Goal: Find contact information: Find contact information

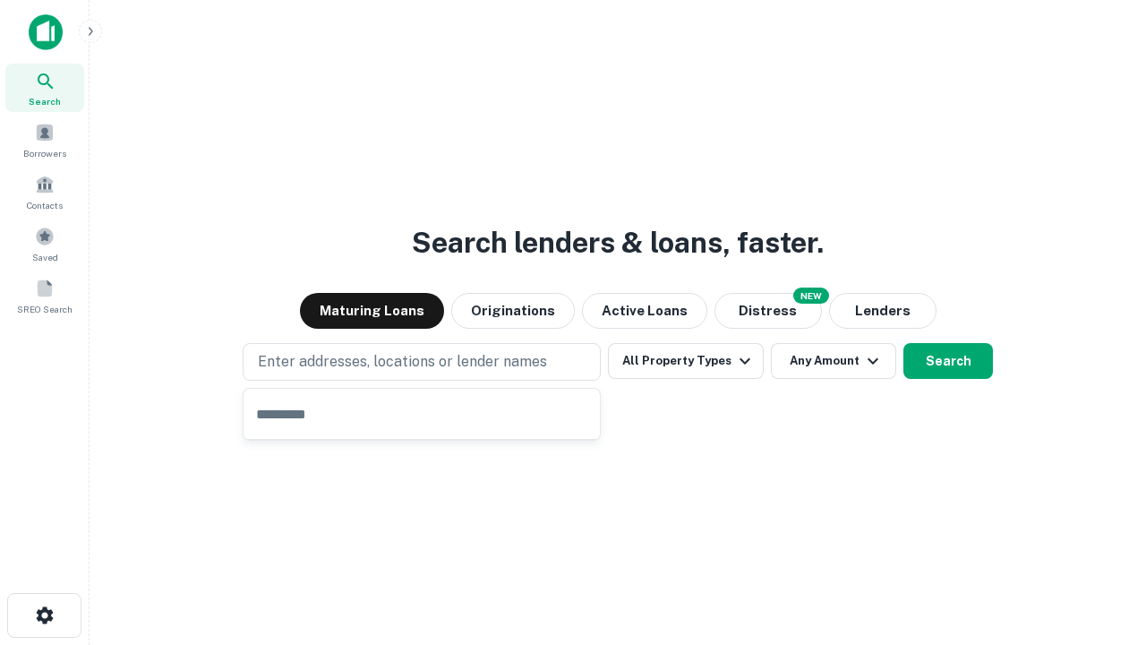
type input "**********"
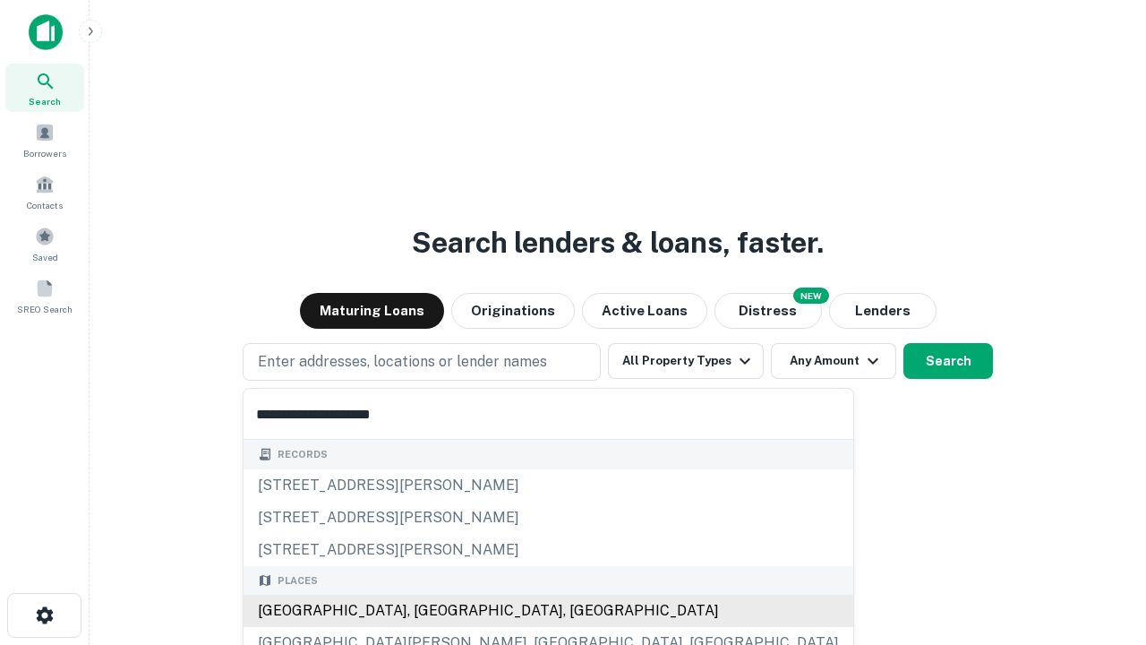
click at [428, 611] on div "Santa Monica, CA, USA" at bounding box center [549, 611] width 610 height 32
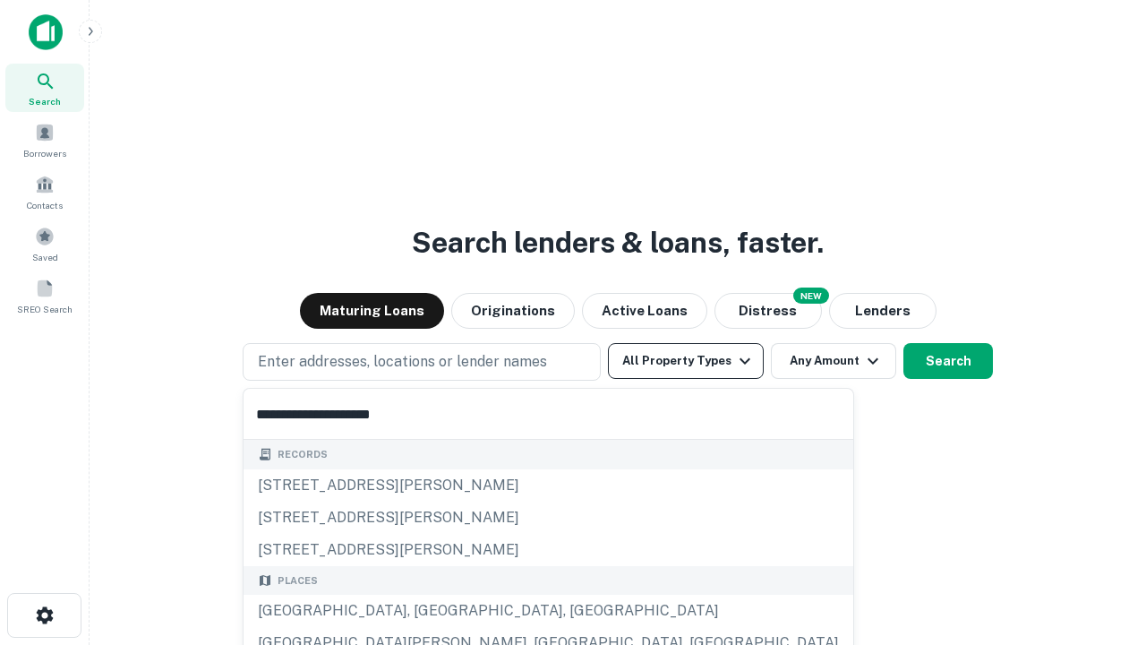
click at [686, 361] on button "All Property Types" at bounding box center [686, 361] width 156 height 36
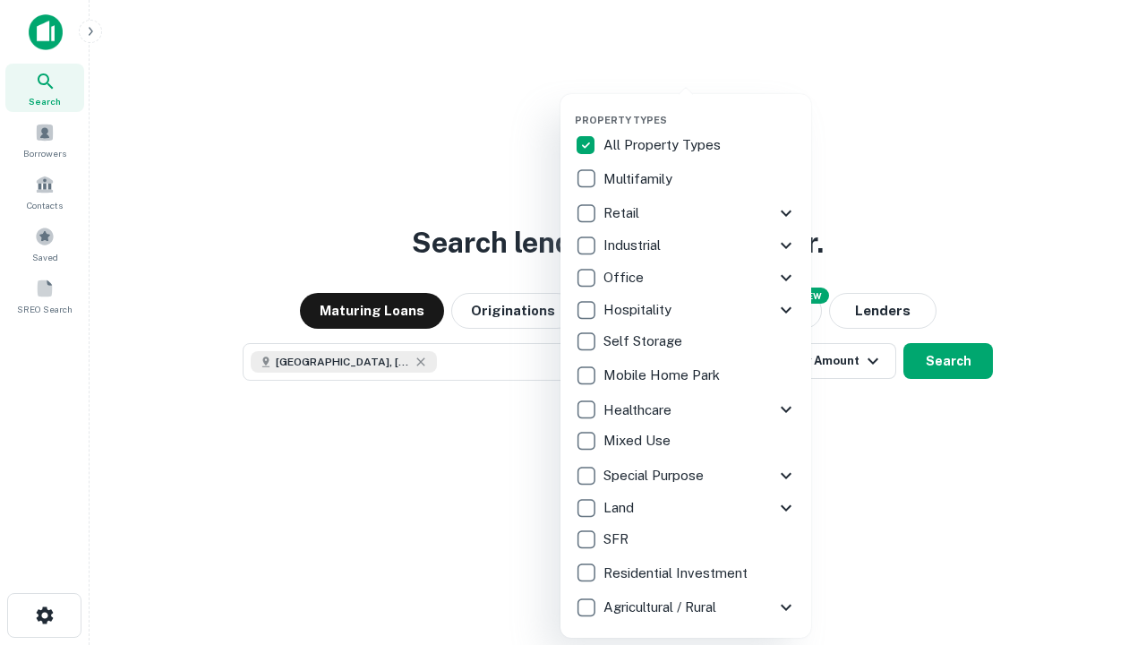
click at [700, 108] on button "button" at bounding box center [700, 108] width 251 height 1
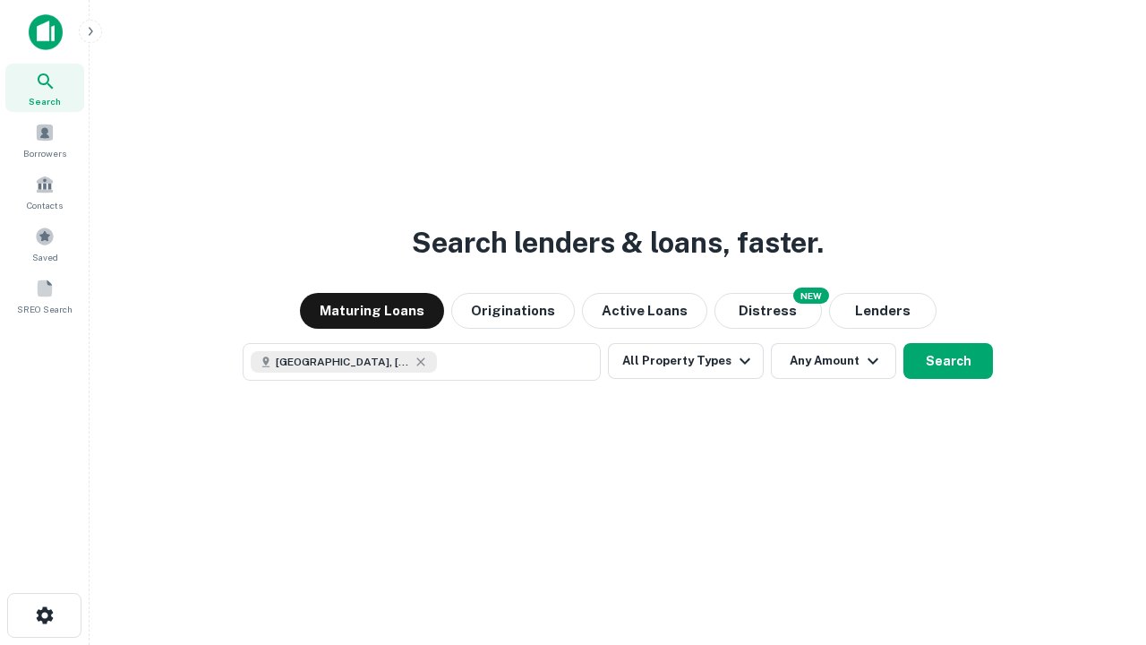
scroll to position [29, 0]
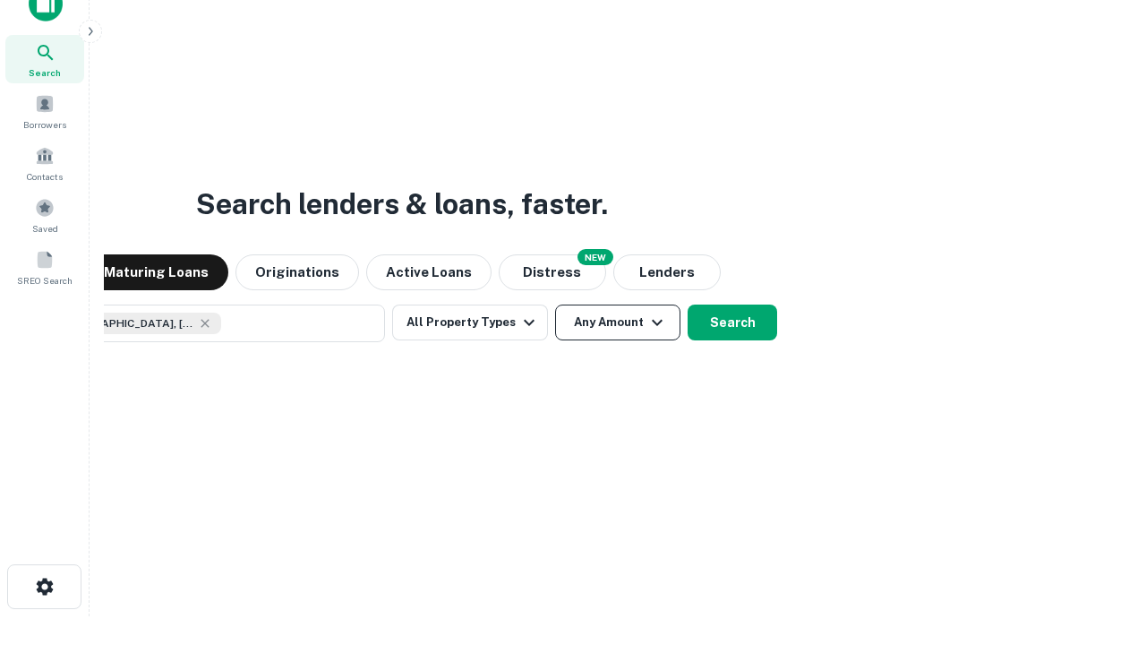
click at [555, 304] on button "Any Amount" at bounding box center [617, 322] width 125 height 36
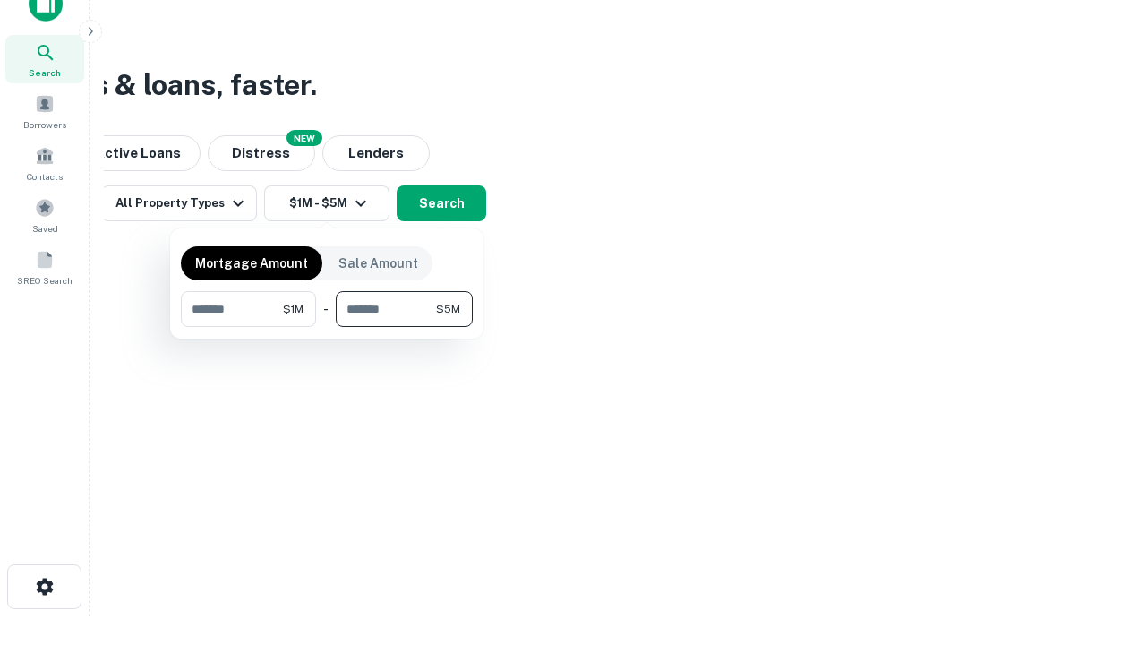
type input "*******"
click at [327, 327] on button "button" at bounding box center [327, 327] width 292 height 1
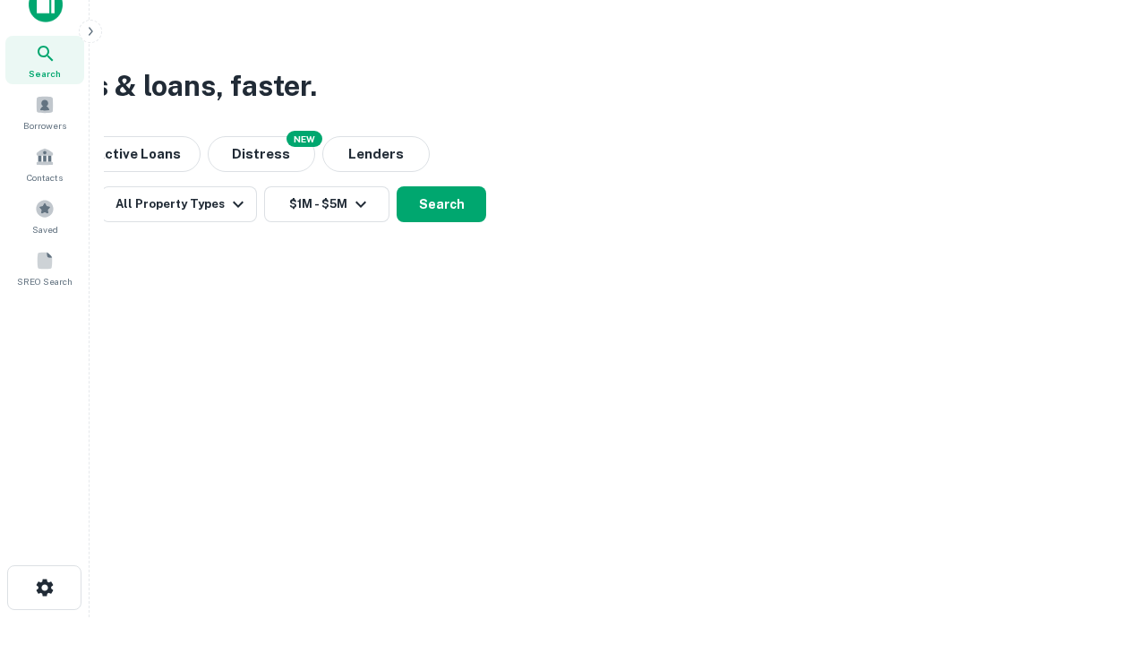
scroll to position [10, 330]
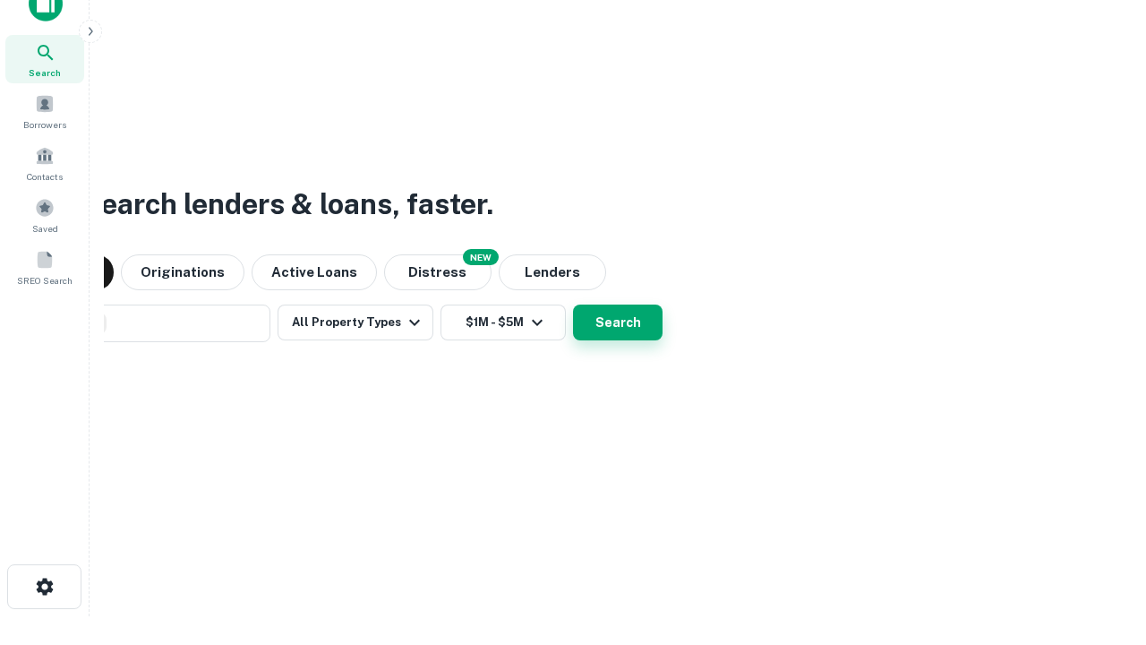
click at [573, 304] on button "Search" at bounding box center [618, 322] width 90 height 36
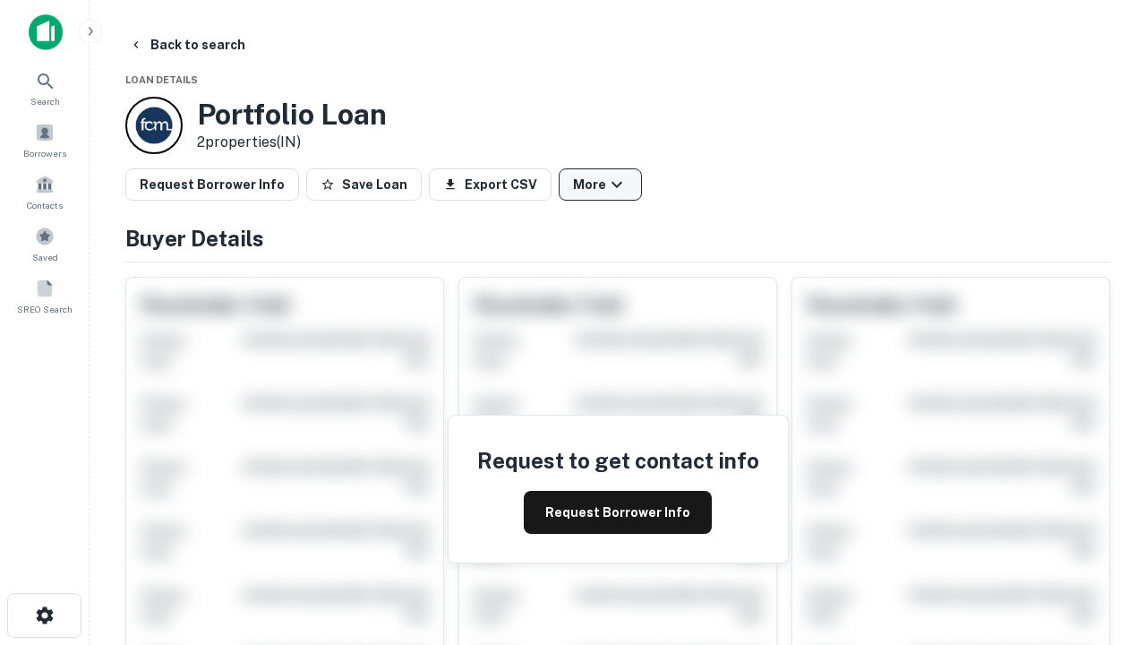
click at [600, 184] on button "More" at bounding box center [600, 184] width 83 height 32
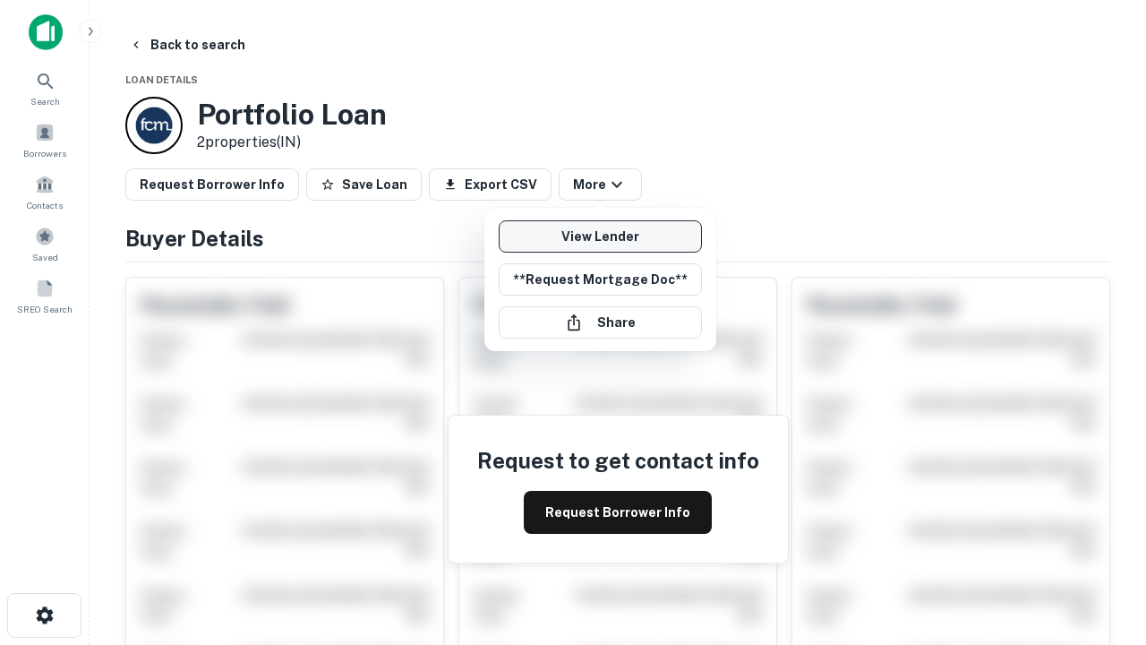
click at [600, 236] on link "View Lender" at bounding box center [600, 236] width 203 height 32
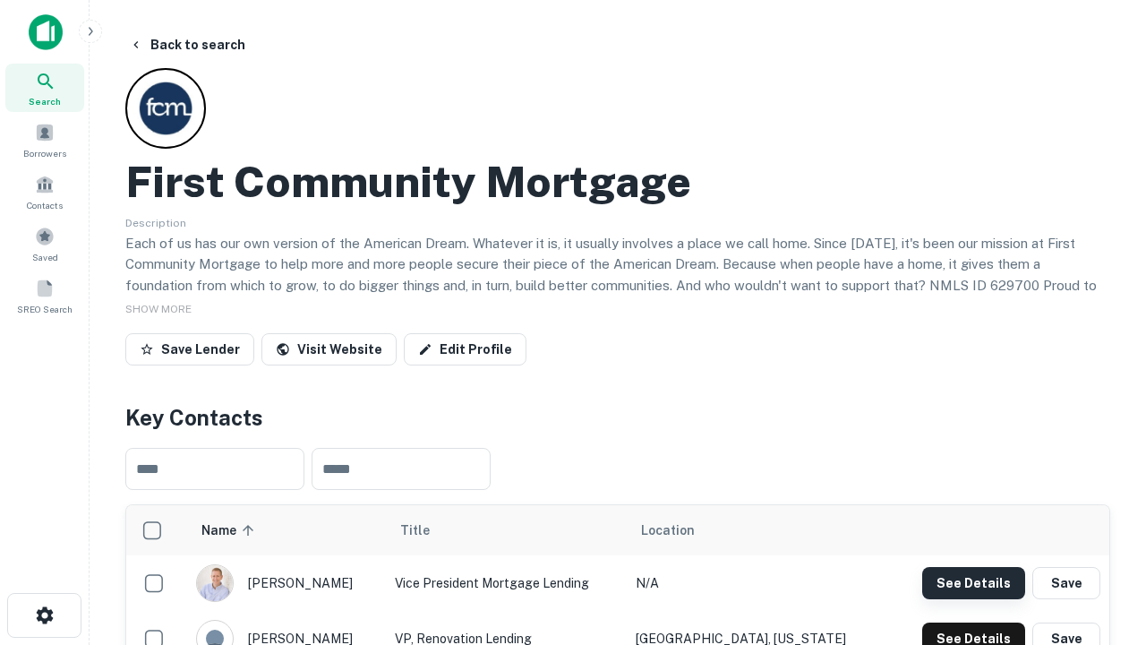
click at [973, 582] on button "See Details" at bounding box center [973, 583] width 103 height 32
click at [44, 615] on icon "button" at bounding box center [44, 614] width 21 height 21
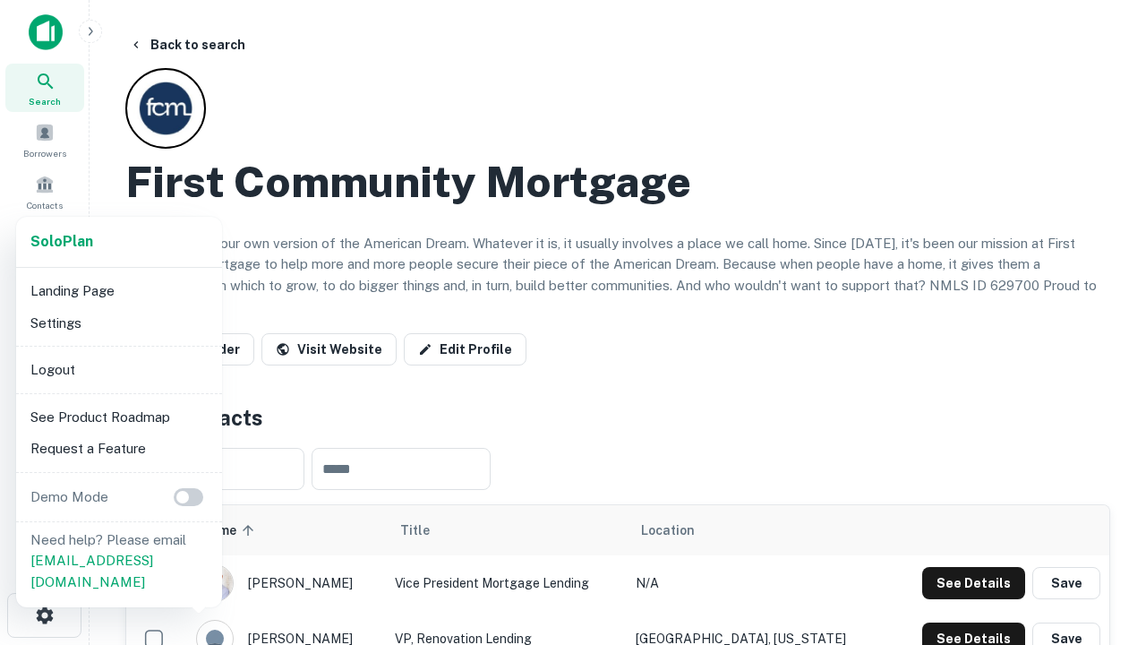
click at [118, 369] on li "Logout" at bounding box center [119, 370] width 192 height 32
